Goal: Transaction & Acquisition: Purchase product/service

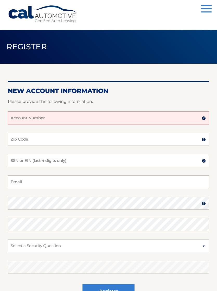
click at [163, 118] on input "Account Number" at bounding box center [108, 117] width 201 height 13
type input "4456013996"
click at [88, 142] on input "Zip Code" at bounding box center [108, 139] width 201 height 13
type input "07052"
click at [93, 161] on input "SSN or EIN (last 4 digits only)" at bounding box center [108, 160] width 201 height 13
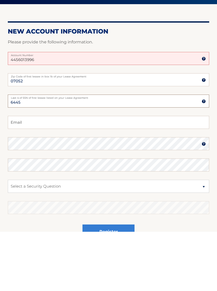
type input "6445"
click at [123, 175] on input "Email" at bounding box center [108, 181] width 201 height 13
type input "katerintamay@gmail.com"
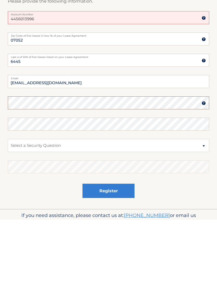
scroll to position [49, 0]
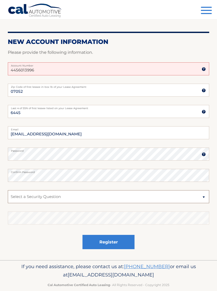
click at [97, 194] on select "Select a Security Question What was the name of your elementary school? What is…" at bounding box center [108, 196] width 201 height 13
select select "4"
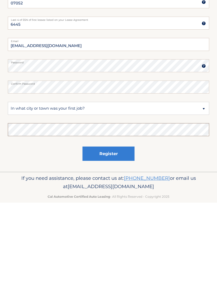
scroll to position [57, 0]
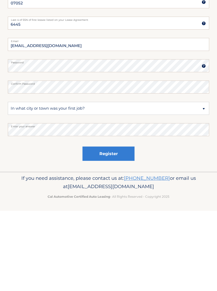
click at [196, 225] on div "Register" at bounding box center [108, 234] width 201 height 19
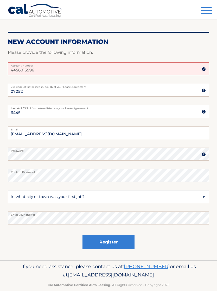
click at [117, 240] on button "Register" at bounding box center [108, 242] width 52 height 14
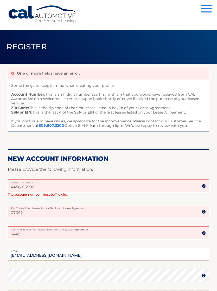
click at [14, 187] on input "4456013996" at bounding box center [108, 185] width 201 height 13
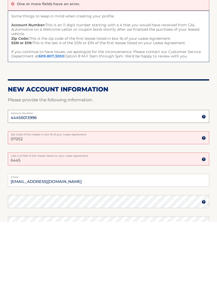
type input "44456013996"
click at [105, 200] on input "07052" at bounding box center [108, 206] width 201 height 13
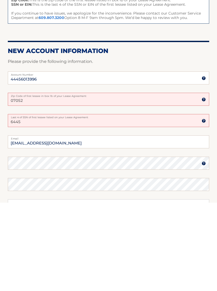
scroll to position [20, 0]
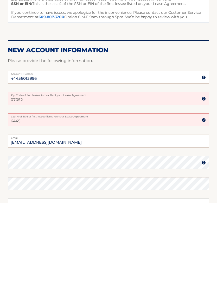
click at [107, 201] on input "6445" at bounding box center [108, 207] width 201 height 13
type input "6"
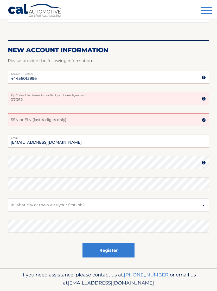
click at [18, 115] on input "SSN or EIN (last 4 digits only)" at bounding box center [108, 119] width 201 height 13
type input "8511"
click at [108, 249] on button "Register" at bounding box center [108, 250] width 52 height 14
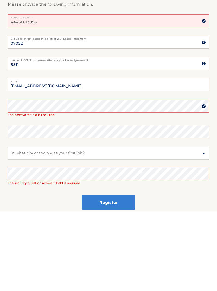
scroll to position [82, 0]
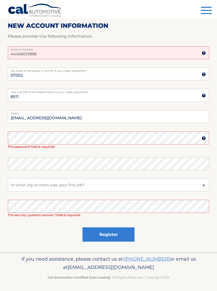
click at [204, 51] on img at bounding box center [203, 53] width 4 height 4
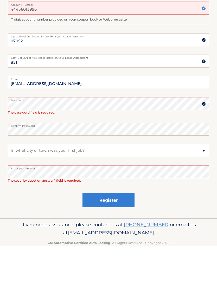
click at [108, 238] on button "Register" at bounding box center [108, 245] width 52 height 14
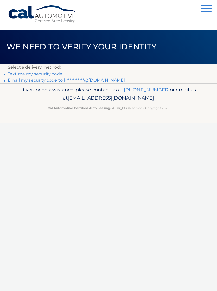
click at [51, 74] on link "Text me my security code" at bounding box center [35, 73] width 55 height 5
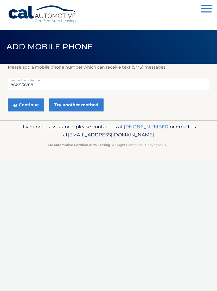
click at [29, 103] on button "Continue" at bounding box center [26, 104] width 36 height 13
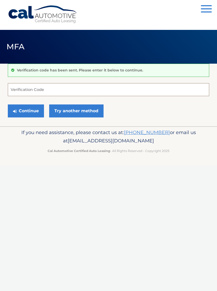
click at [143, 88] on input "Verification Code" at bounding box center [108, 89] width 201 height 13
type input "797758"
click at [33, 110] on button "Continue" at bounding box center [26, 110] width 36 height 13
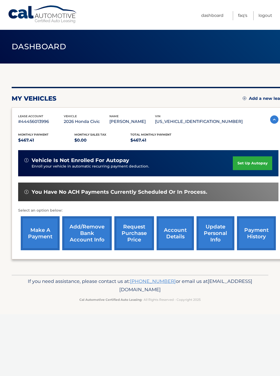
click at [86, 232] on link "Add/Remove bank account info" at bounding box center [87, 234] width 50 height 34
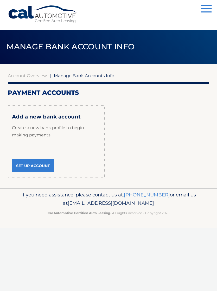
click at [19, 166] on link "Set Up Account" at bounding box center [33, 165] width 42 height 13
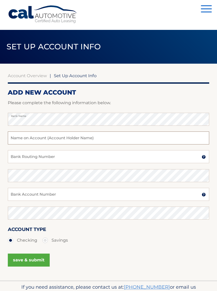
click at [19, 141] on input "text" at bounding box center [108, 137] width 201 height 13
type input "K"
click at [28, 139] on input "Katerin Tamay" at bounding box center [108, 137] width 201 height 13
type input "Katerin Marisol Tamay"
click at [18, 157] on input "Bank Routing Number" at bounding box center [108, 156] width 201 height 13
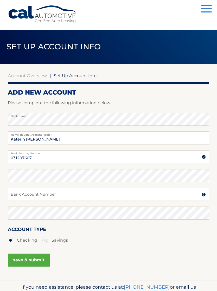
type input "031207607"
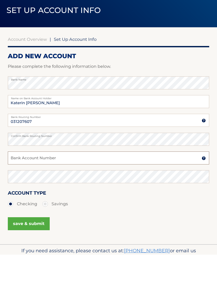
click at [70, 188] on input "Bank Account Number" at bounding box center [108, 194] width 201 height 13
type input "8133756764"
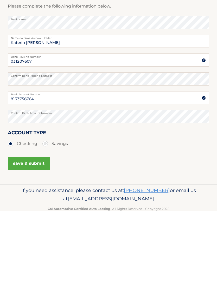
scroll to position [18, 0]
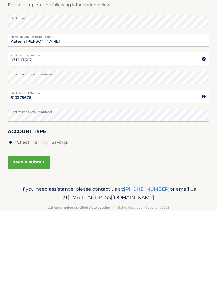
click at [23, 236] on button "save & submit" at bounding box center [29, 242] width 42 height 13
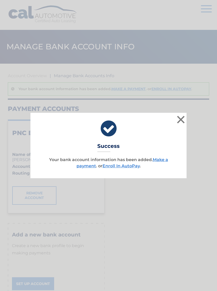
click at [154, 162] on link "Make a payment" at bounding box center [121, 162] width 91 height 11
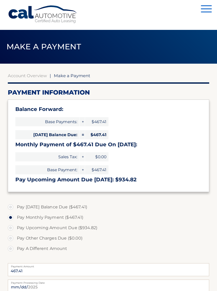
select select "MTNjNTM1NTYtNzhkYS00MmEwLWJlM2EtYzM1YzhmOTFhNzQ5"
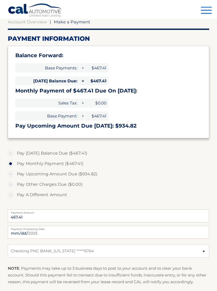
scroll to position [54, 0]
click at [79, 153] on label "Pay [DATE] Balance Due ($467.41)" at bounding box center [108, 153] width 201 height 10
click at [15, 153] on input "Pay [DATE] Balance Due ($467.41)" at bounding box center [12, 152] width 5 height 8
radio input "true"
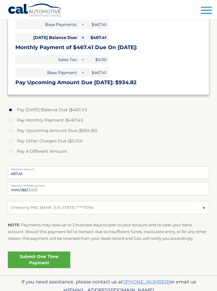
scroll to position [98, 0]
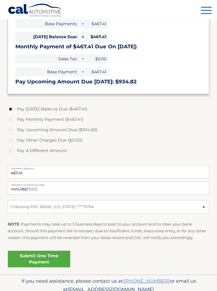
click at [48, 262] on link "Submit One Time Payment" at bounding box center [39, 259] width 62 height 17
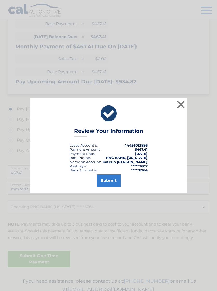
click at [107, 187] on button "Submit" at bounding box center [108, 180] width 24 height 12
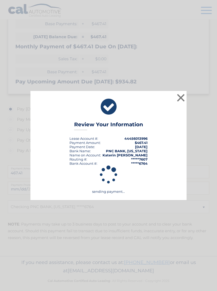
scroll to position [93, 0]
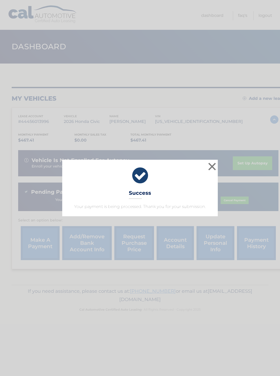
click at [208, 165] on button "×" at bounding box center [212, 166] width 10 height 10
